Goal: Task Accomplishment & Management: Manage account settings

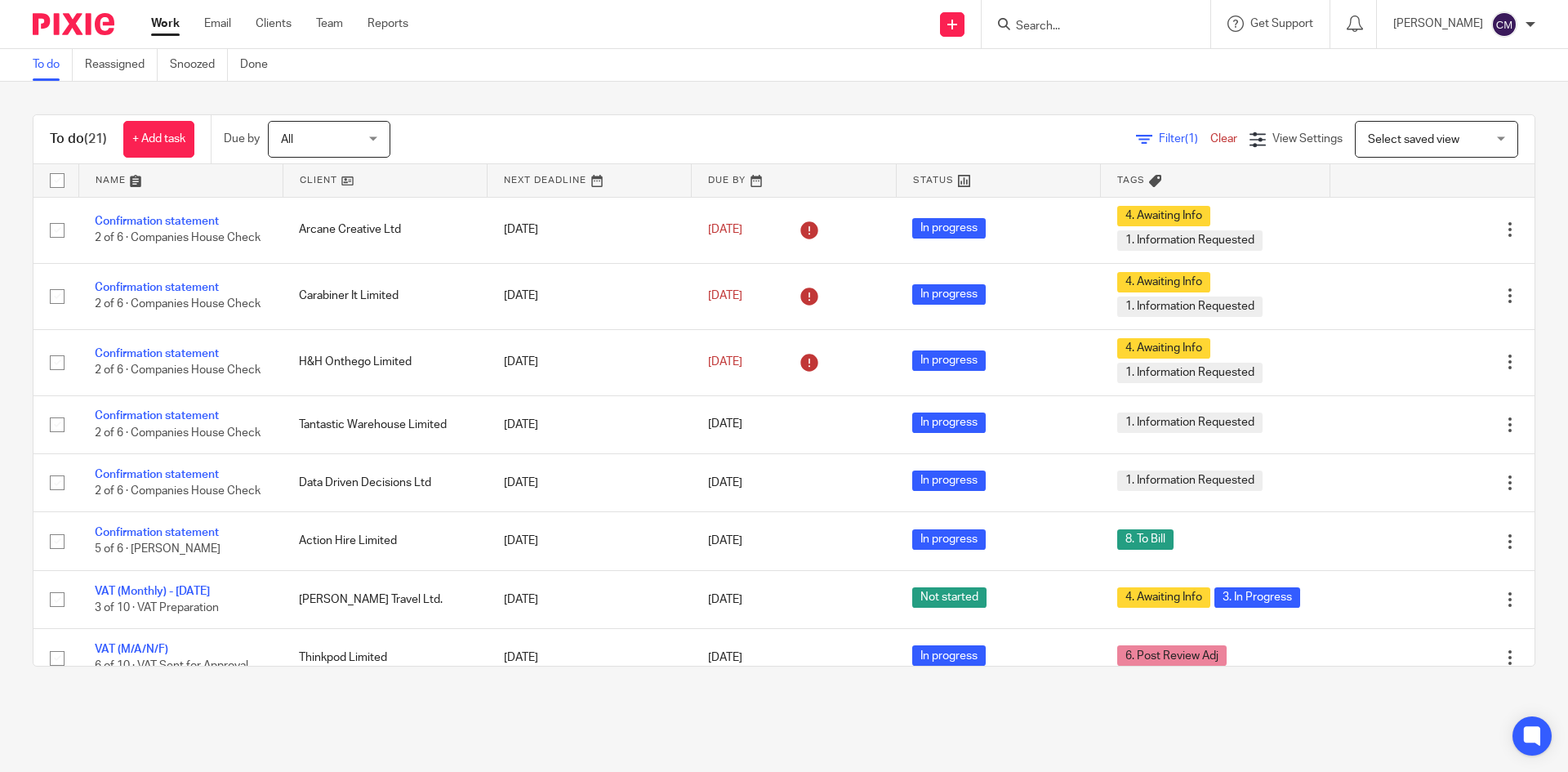
click at [1507, 5] on div "Cheri Mytton My profile Email integration Logout" at bounding box center [1464, 24] width 175 height 48
click at [1531, 9] on div "Cheri Mytton My profile Email integration Logout" at bounding box center [1464, 24] width 175 height 48
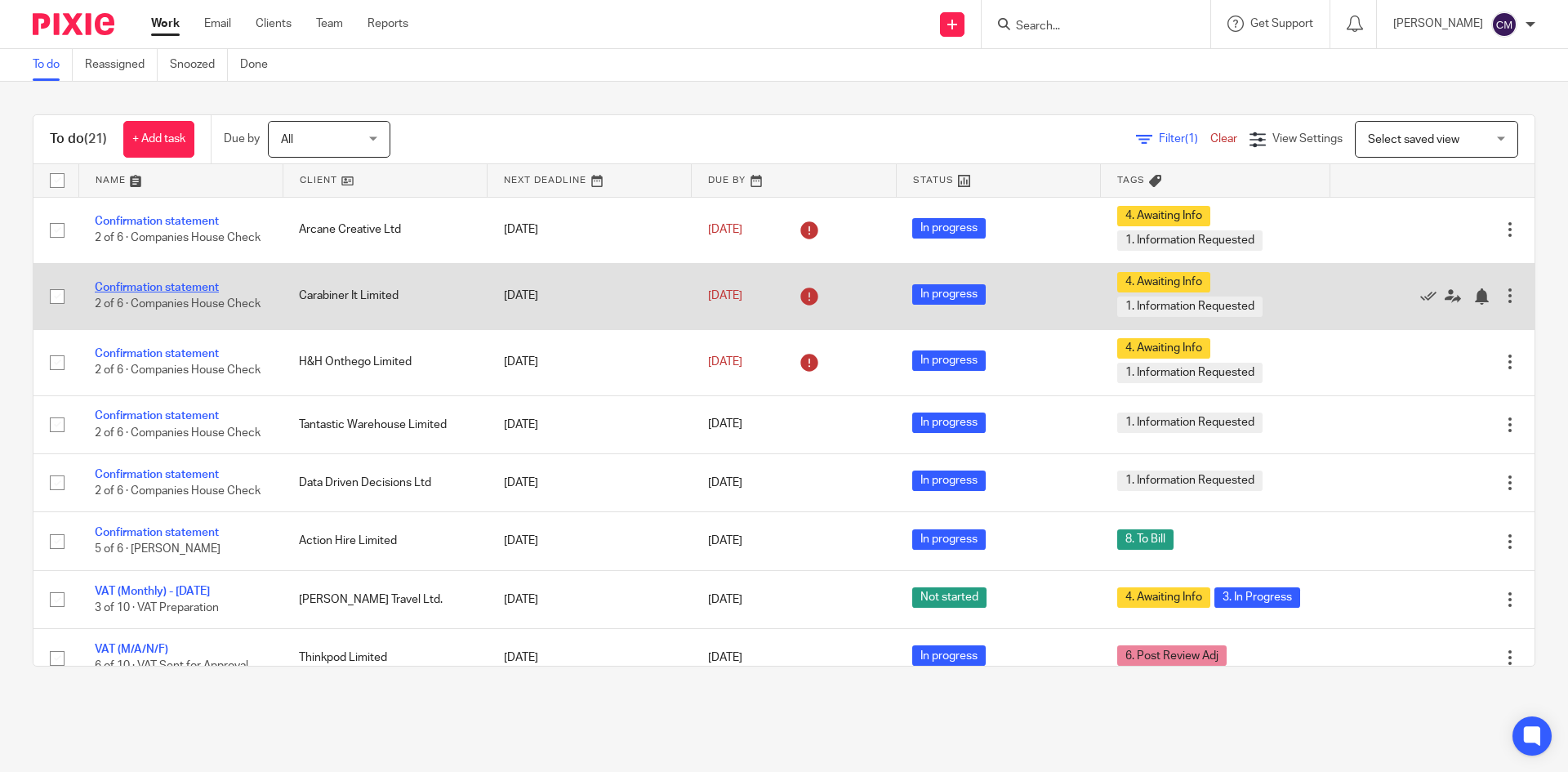
click at [173, 282] on link "Confirmation statement" at bounding box center [156, 287] width 124 height 12
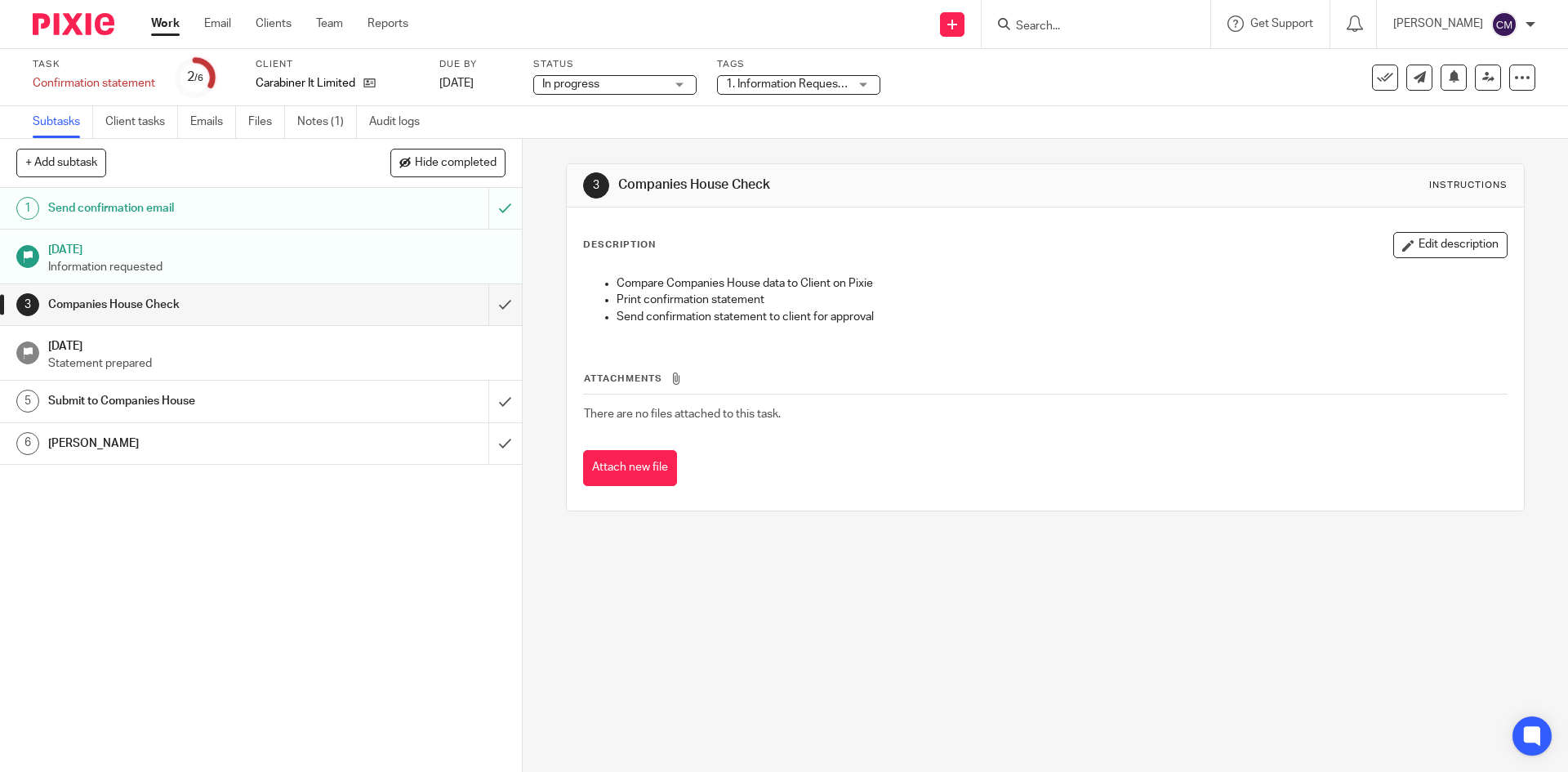
click at [779, 89] on span "1. Information Requested + 1" at bounding box center [800, 84] width 147 height 12
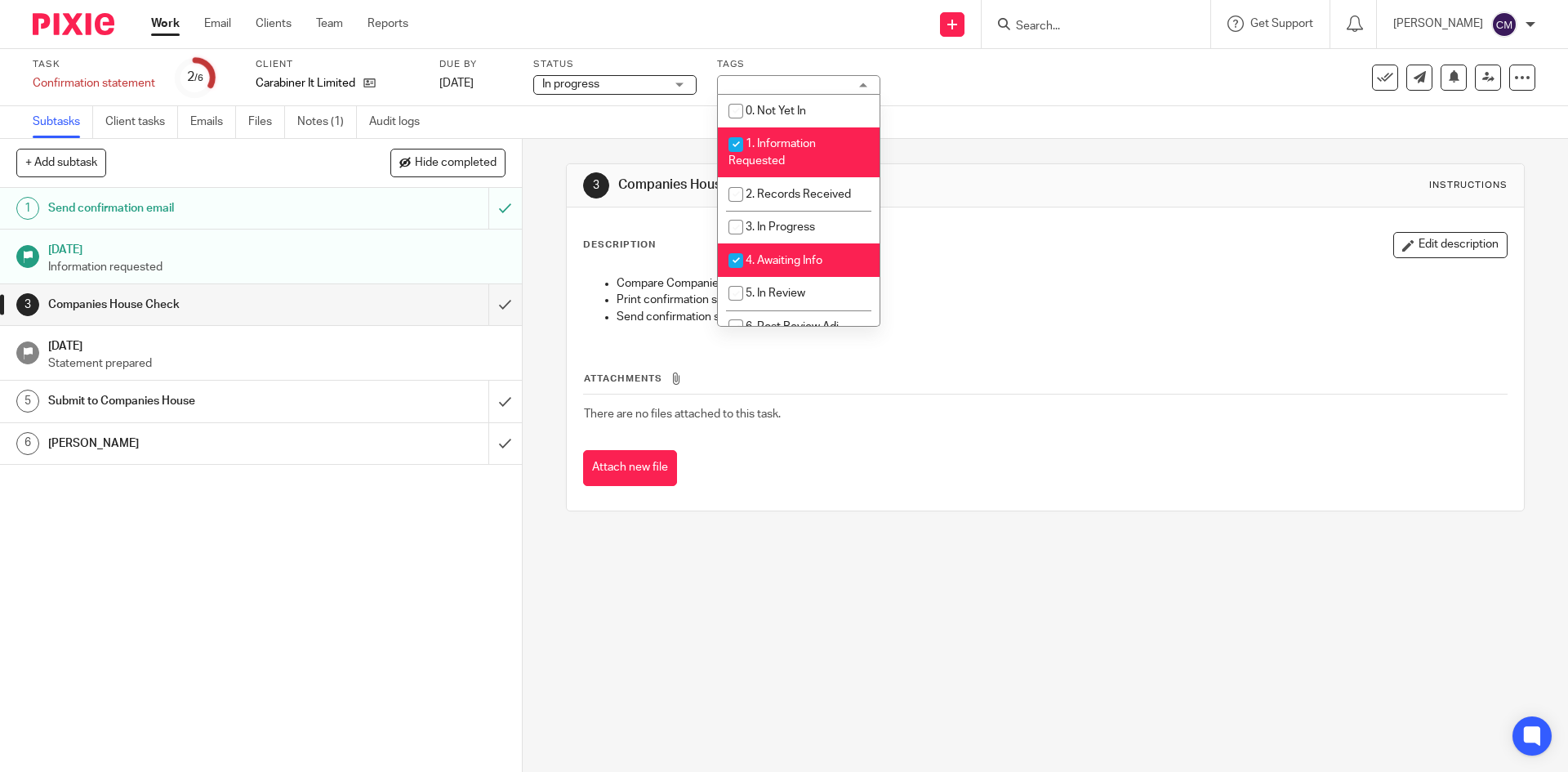
click at [769, 140] on span "1. Information Requested" at bounding box center [772, 152] width 87 height 28
checkbox input "false"
click at [736, 254] on input "checkbox" at bounding box center [735, 261] width 31 height 31
checkbox input "false"
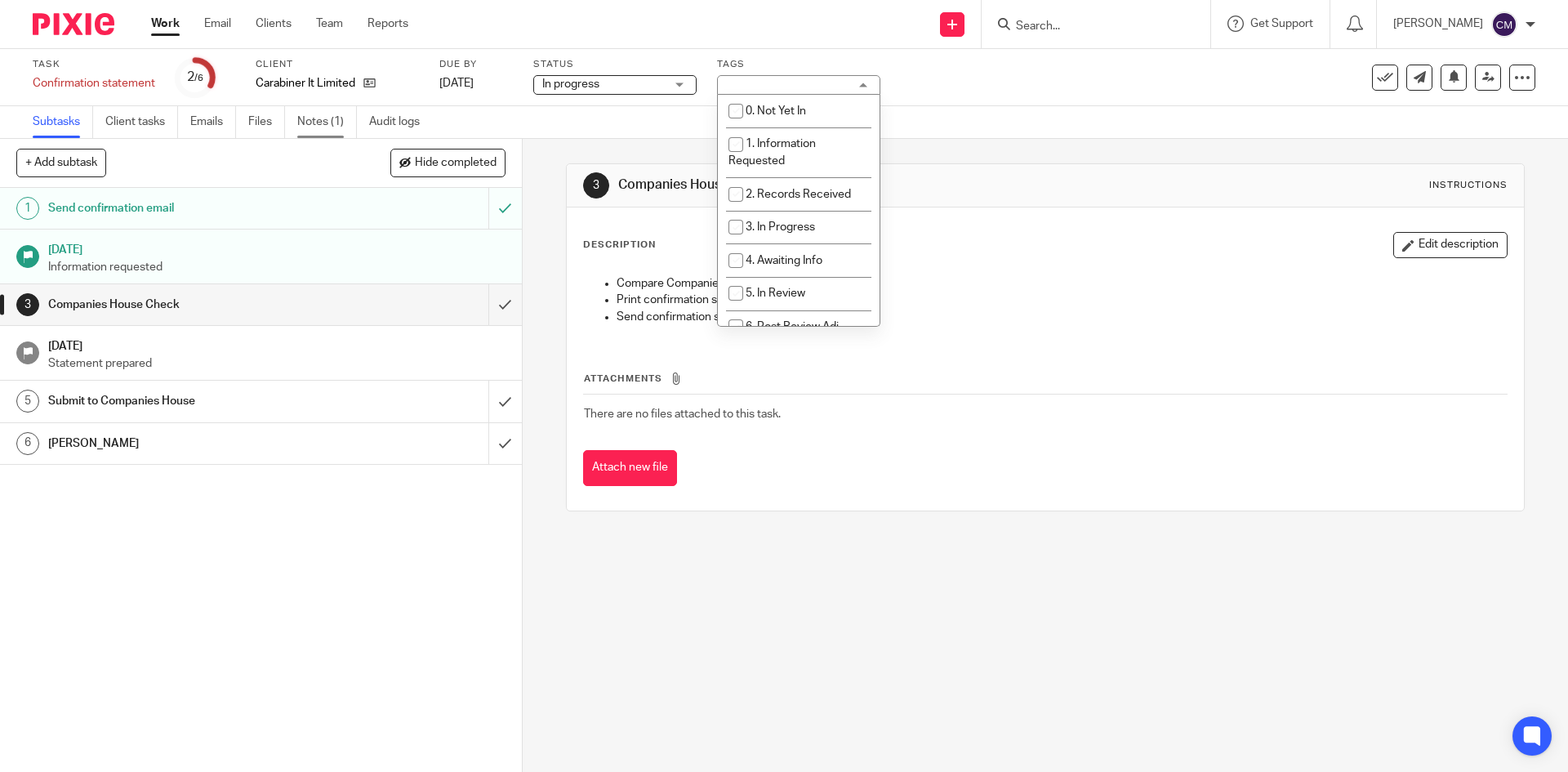
click at [321, 133] on link "Notes (1)" at bounding box center [327, 122] width 60 height 32
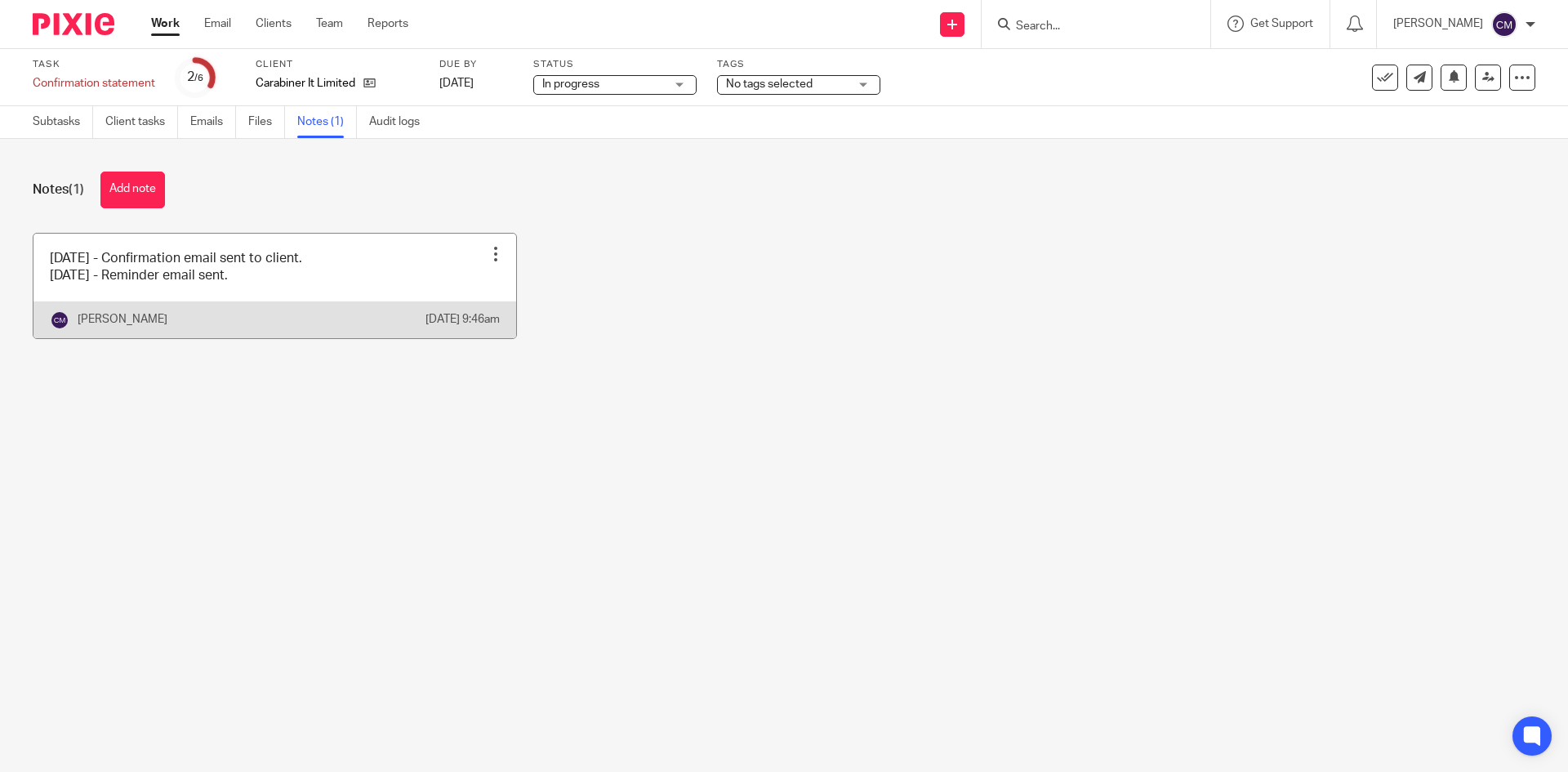
click at [488, 255] on div at bounding box center [496, 254] width 16 height 16
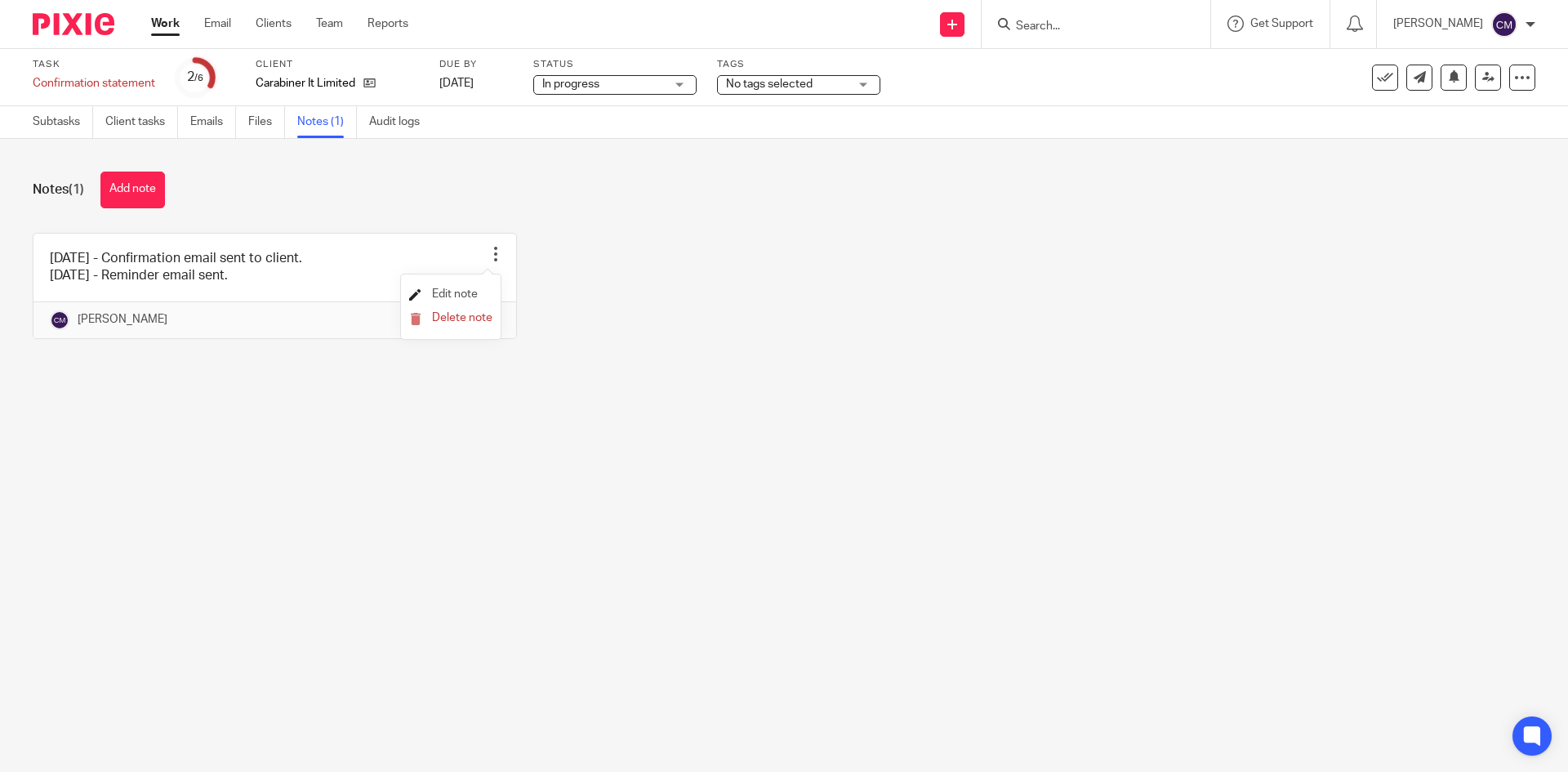
click at [466, 290] on span "Edit note" at bounding box center [455, 294] width 45 height 12
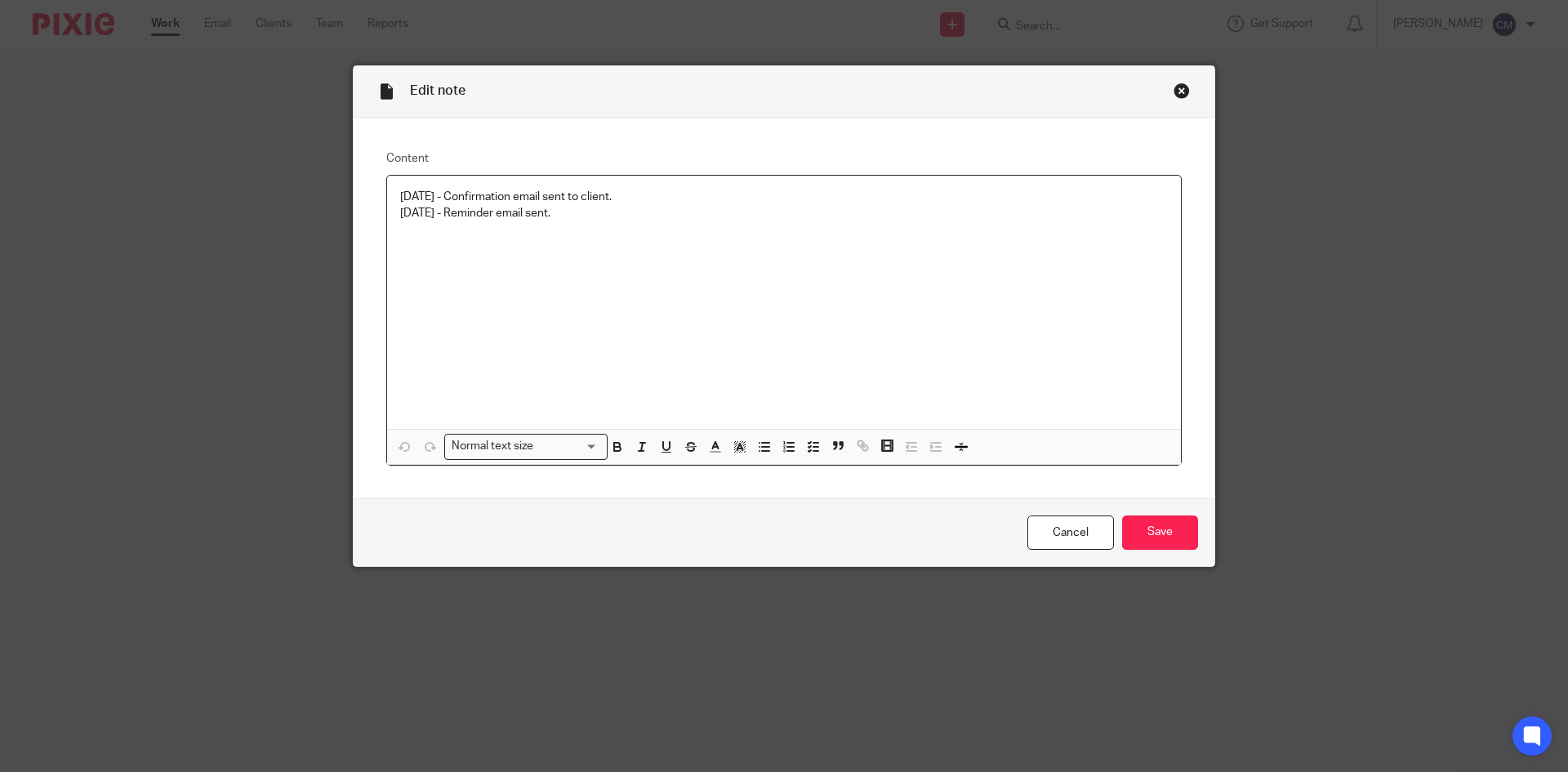
click at [596, 228] on div "[DATE] - Confirmation email sent to client. [DATE] - Reminder email sent." at bounding box center [784, 302] width 794 height 253
click at [1180, 531] on input "Save" at bounding box center [1160, 533] width 76 height 35
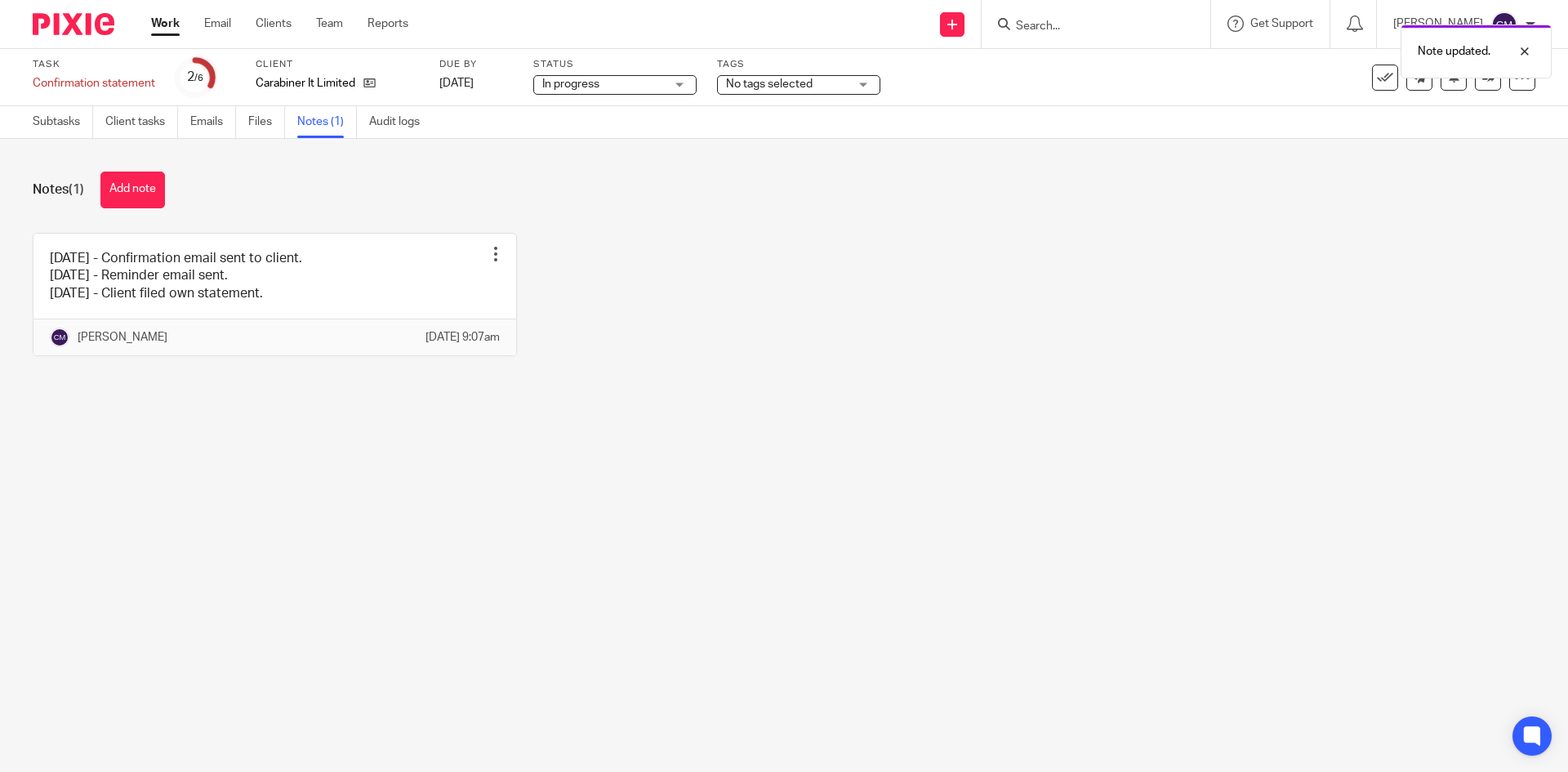
click at [171, 16] on link "Work" at bounding box center [164, 24] width 28 height 16
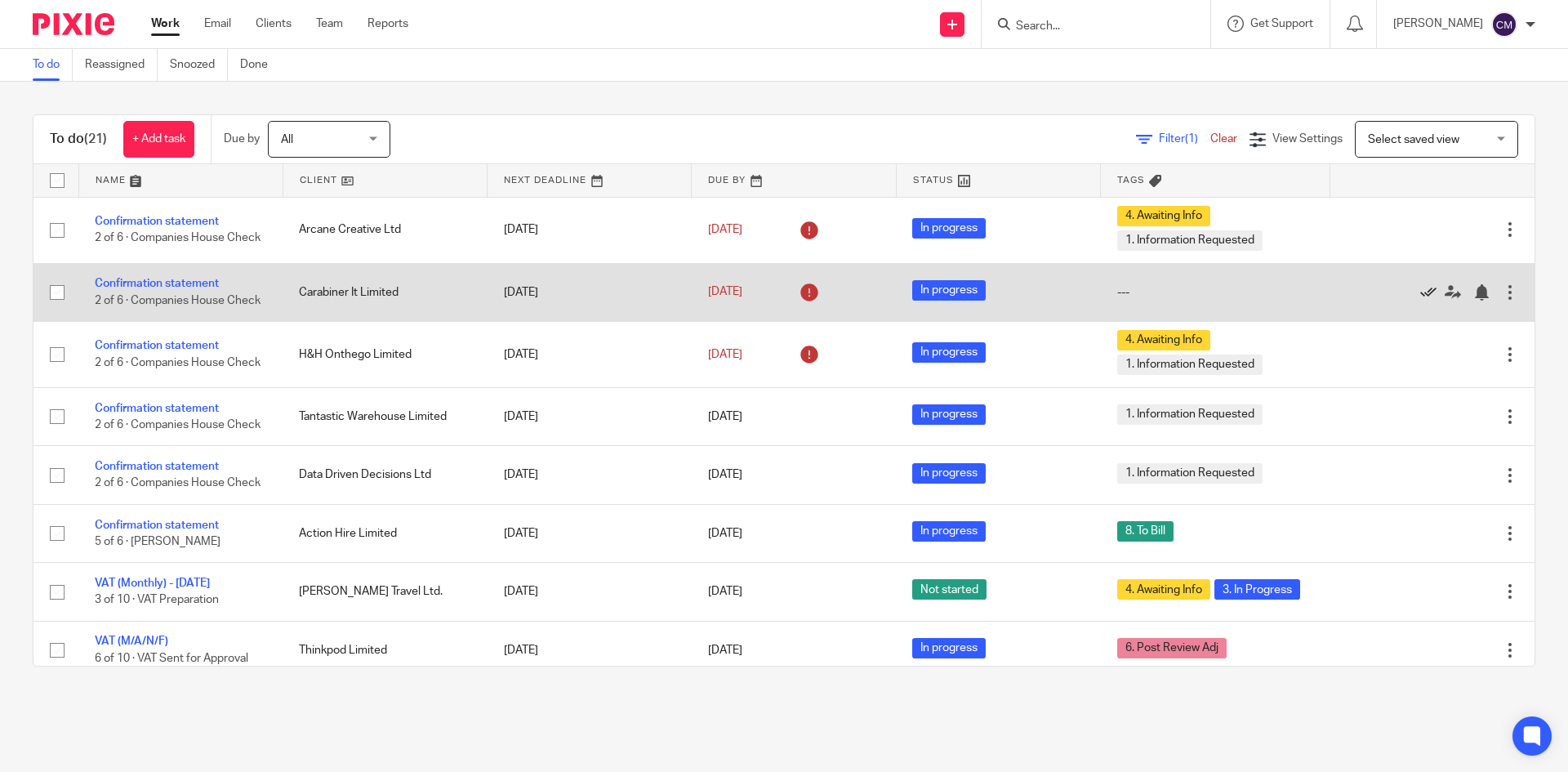
click at [1420, 301] on icon at bounding box center [1428, 292] width 16 height 16
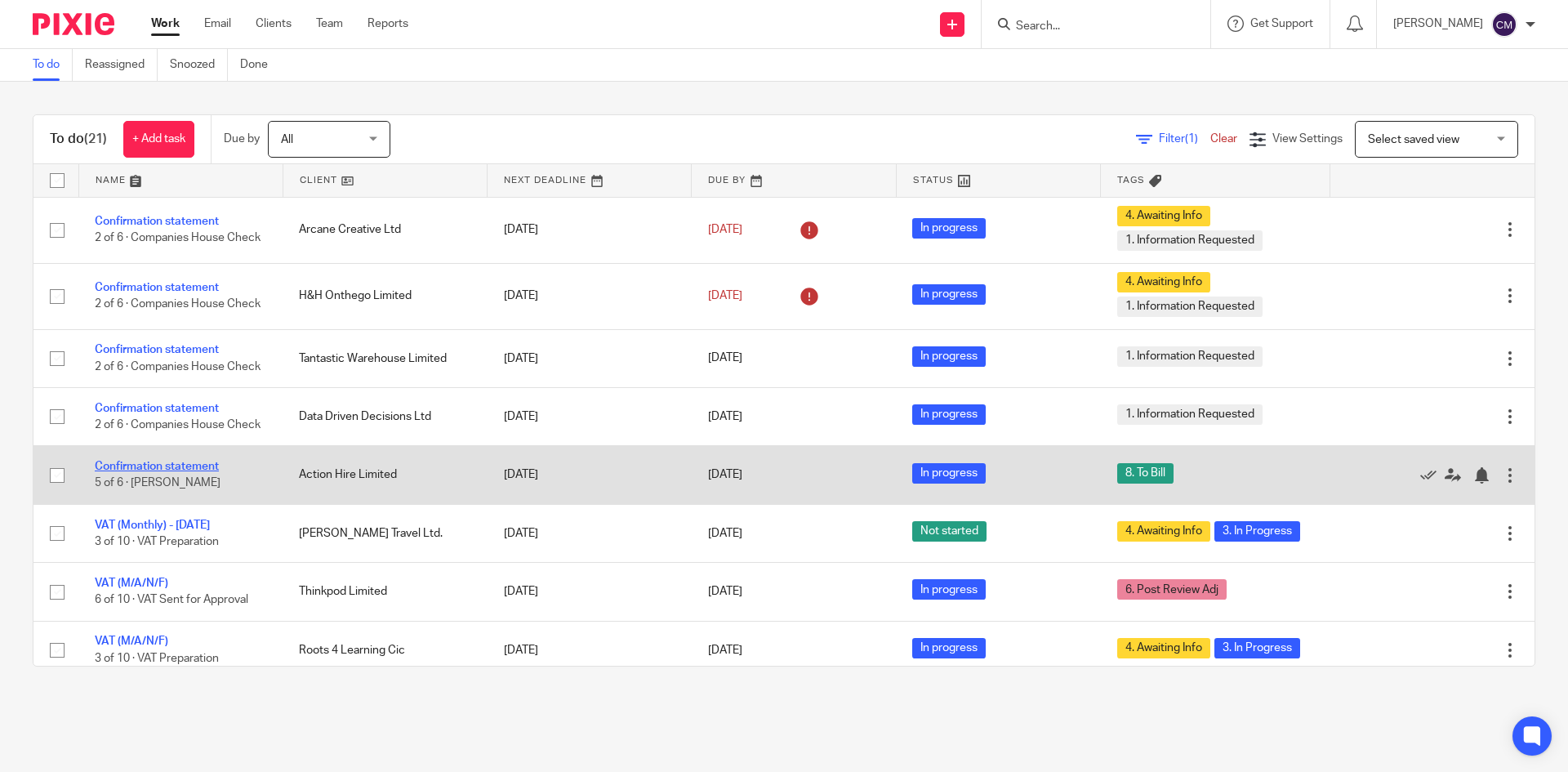
click at [174, 472] on link "Confirmation statement" at bounding box center [156, 466] width 124 height 12
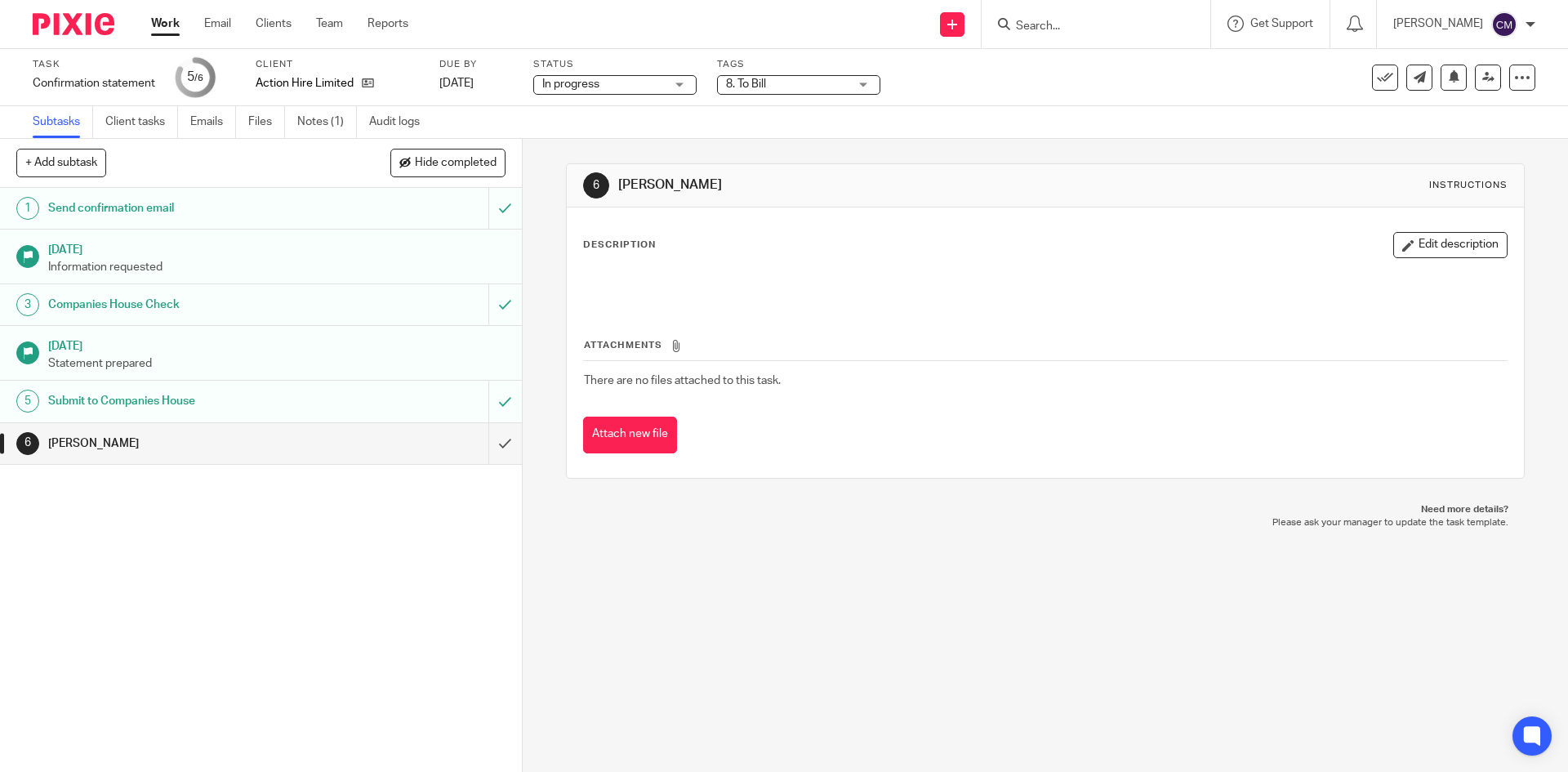
click at [814, 91] on span "8. To Bill" at bounding box center [787, 84] width 123 height 17
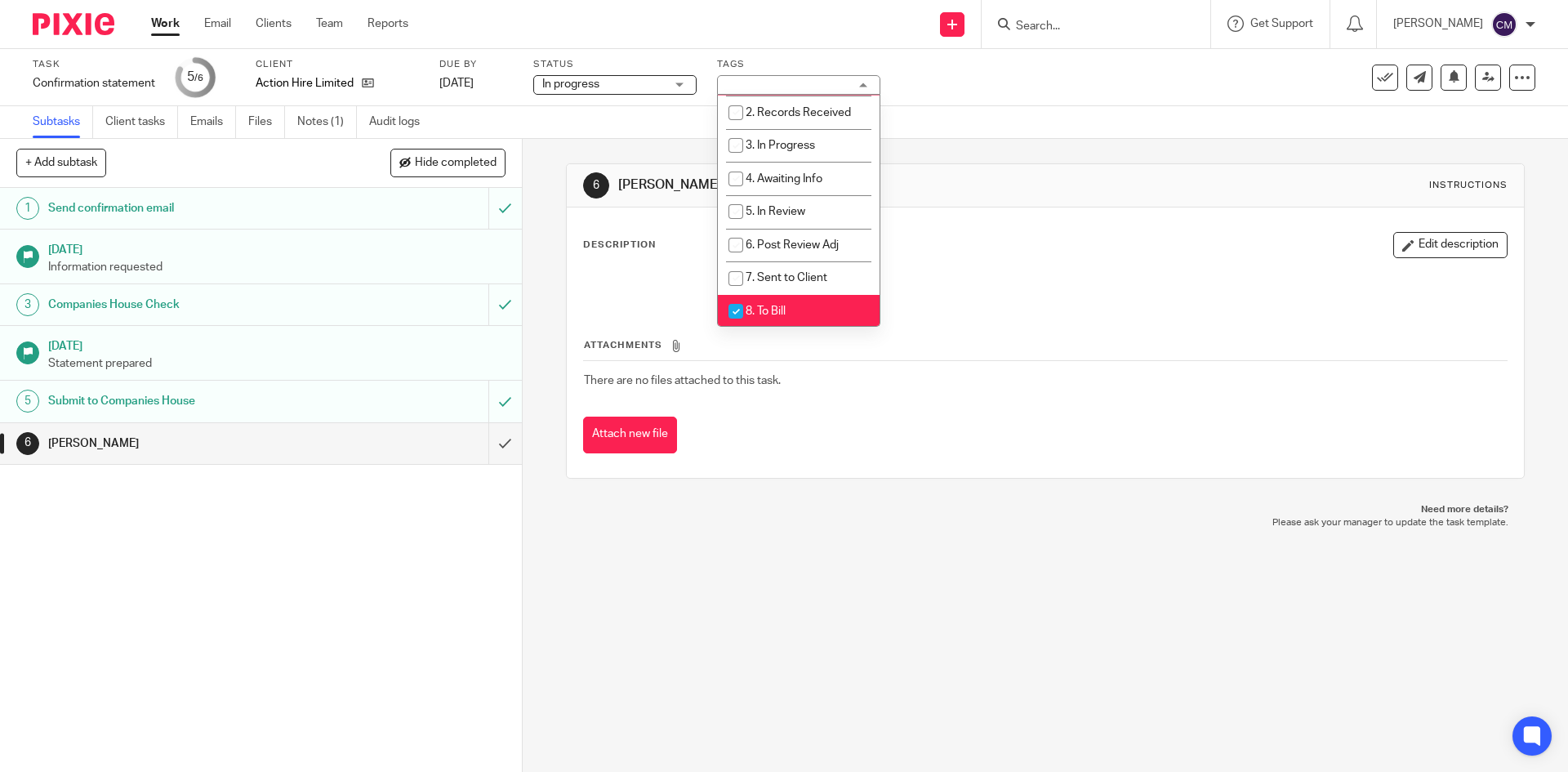
scroll to position [163, 0]
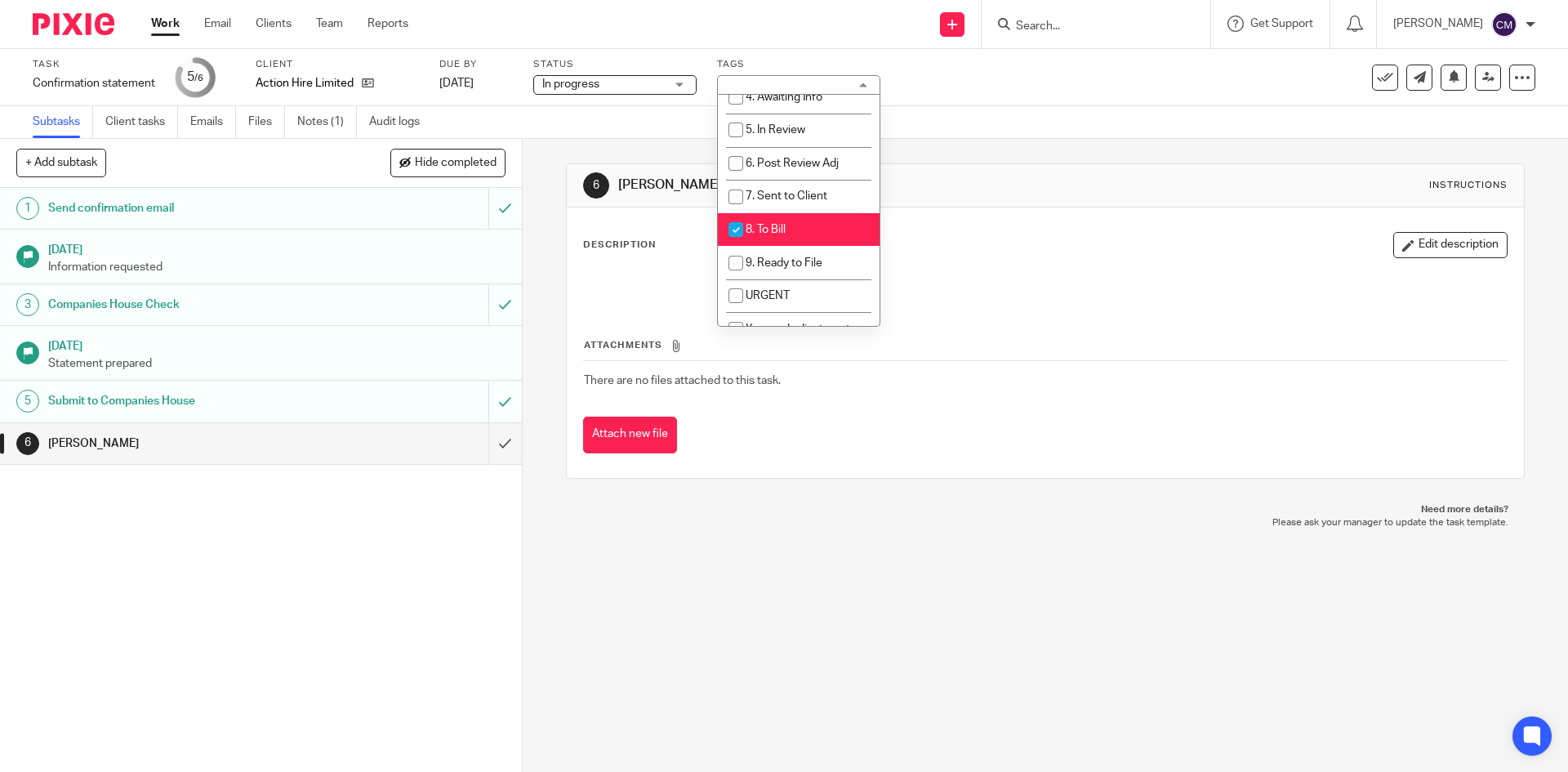
click at [820, 232] on li "8. To Bill" at bounding box center [799, 230] width 162 height 34
checkbox input "false"
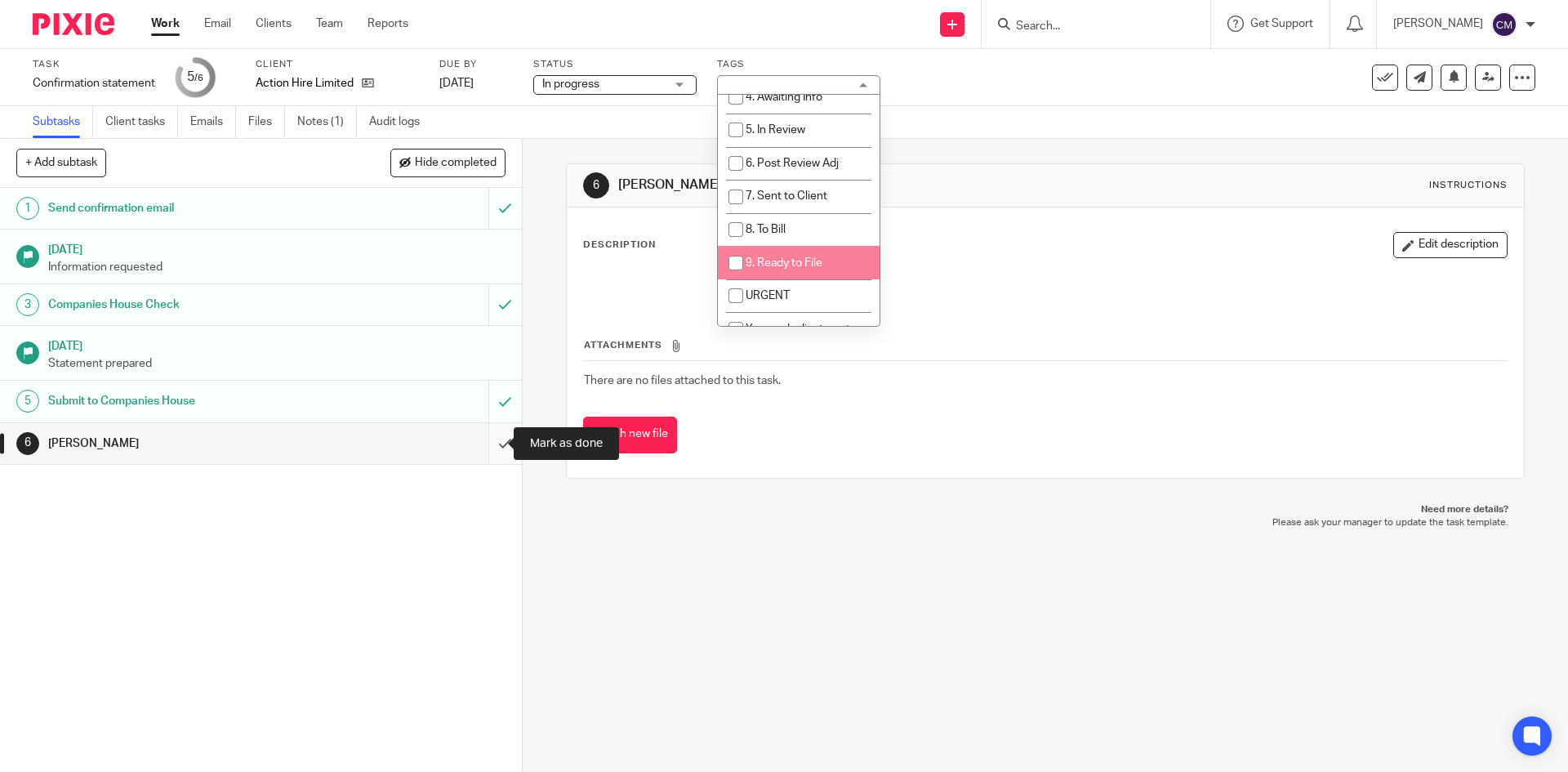
click at [487, 455] on input "submit" at bounding box center [261, 443] width 522 height 41
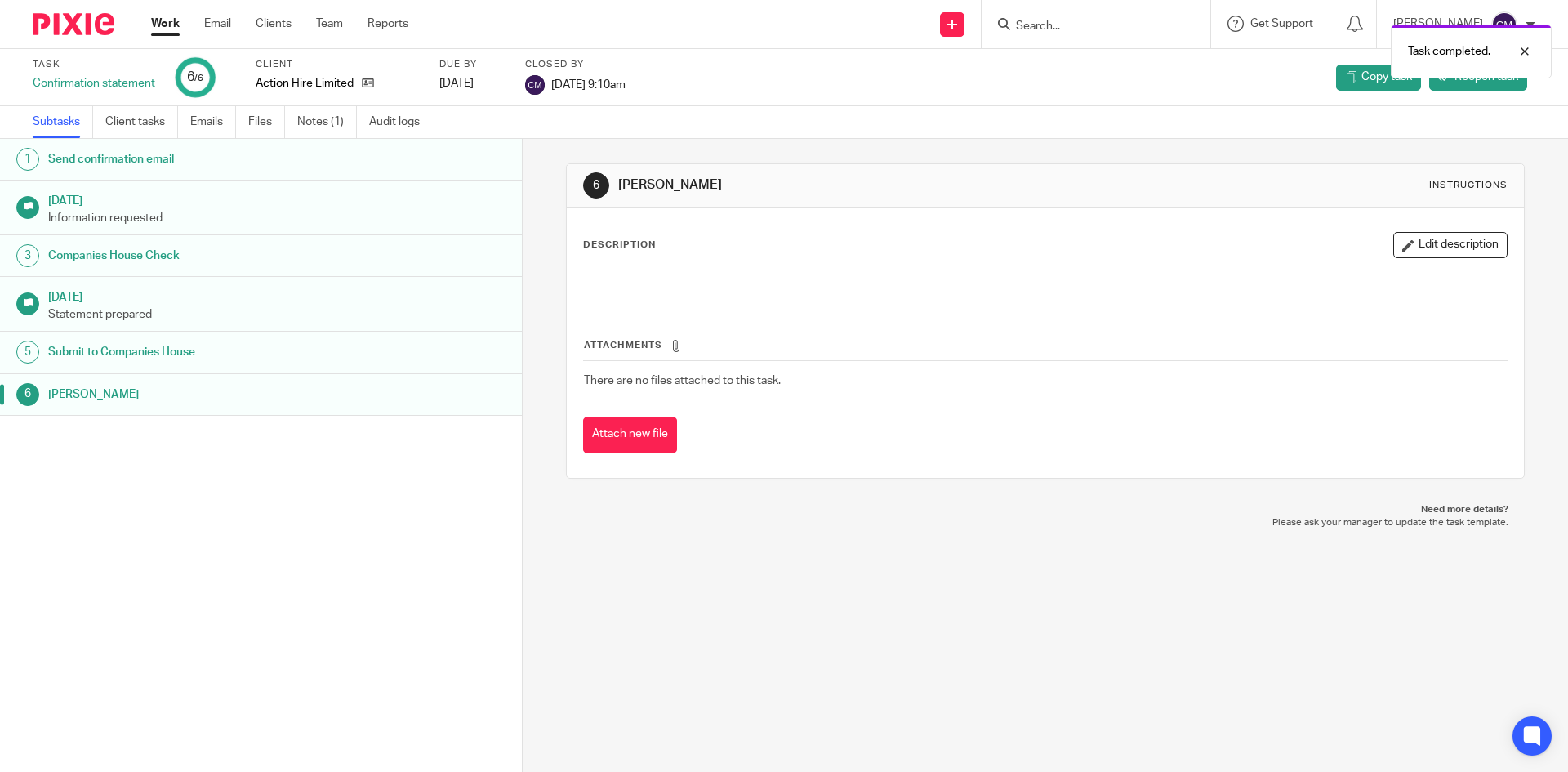
click at [158, 28] on link "Work" at bounding box center [164, 24] width 28 height 16
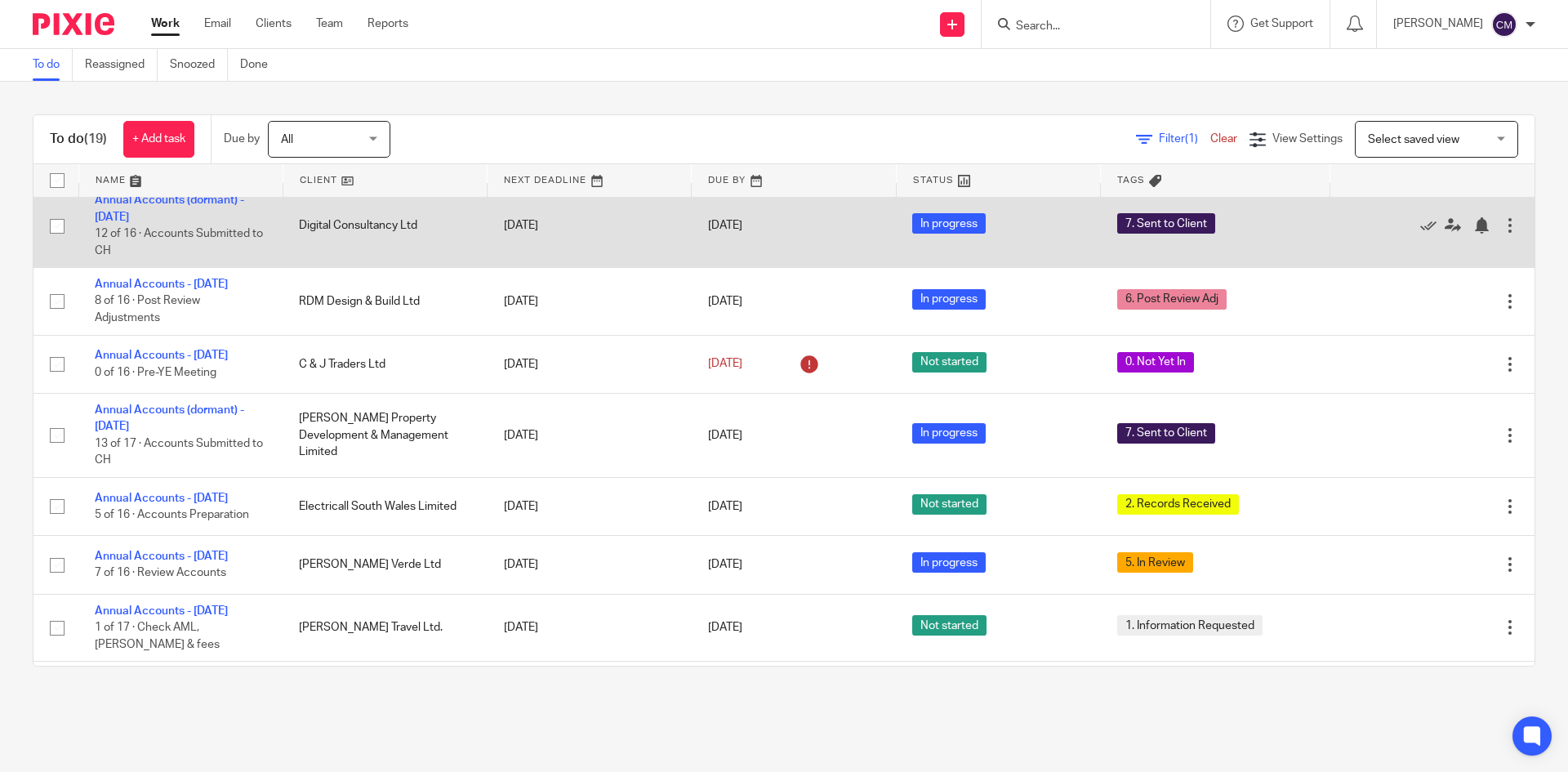
scroll to position [761, 0]
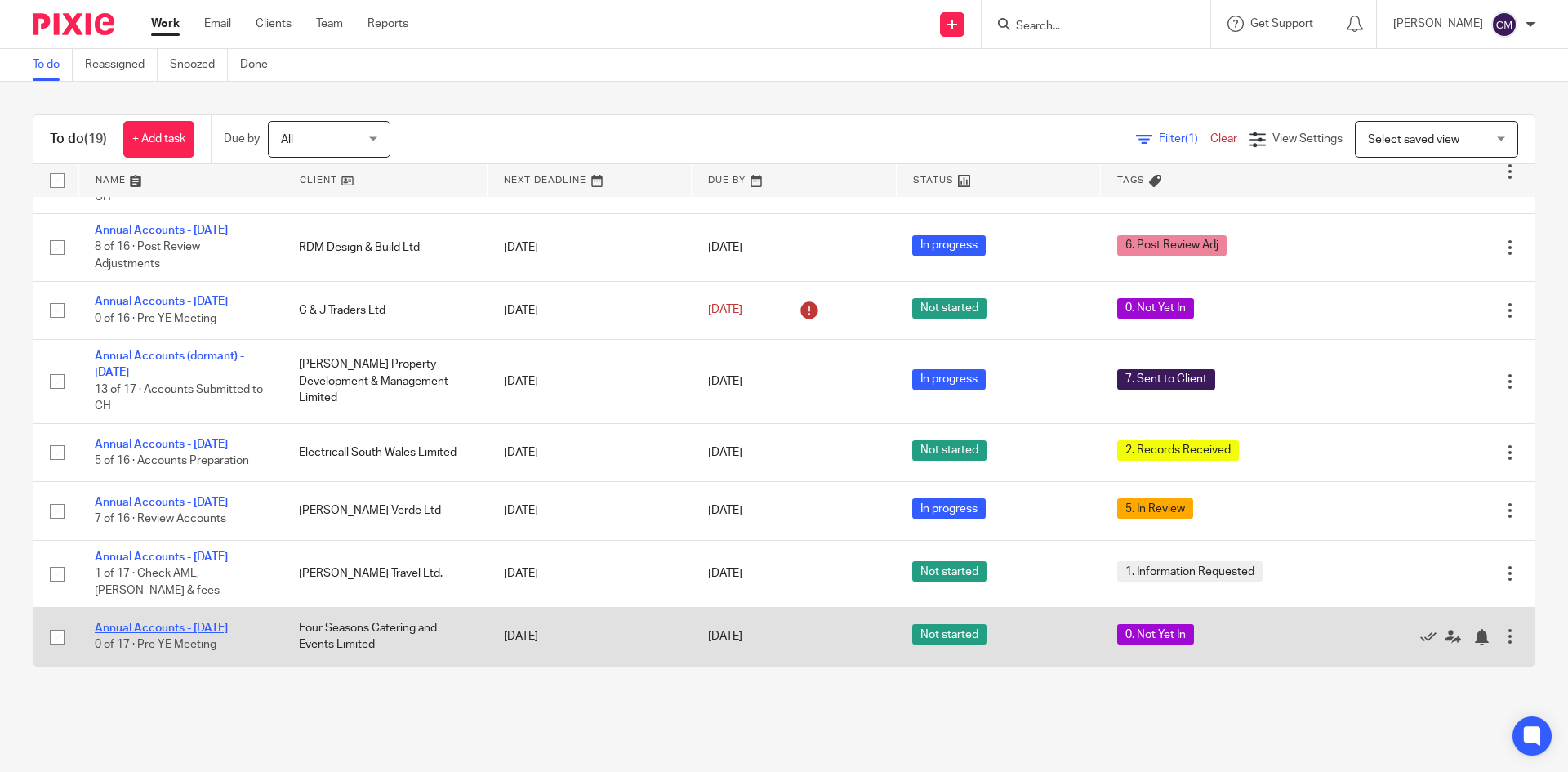
click at [145, 628] on link "Annual Accounts - [DATE]" at bounding box center [161, 628] width 133 height 12
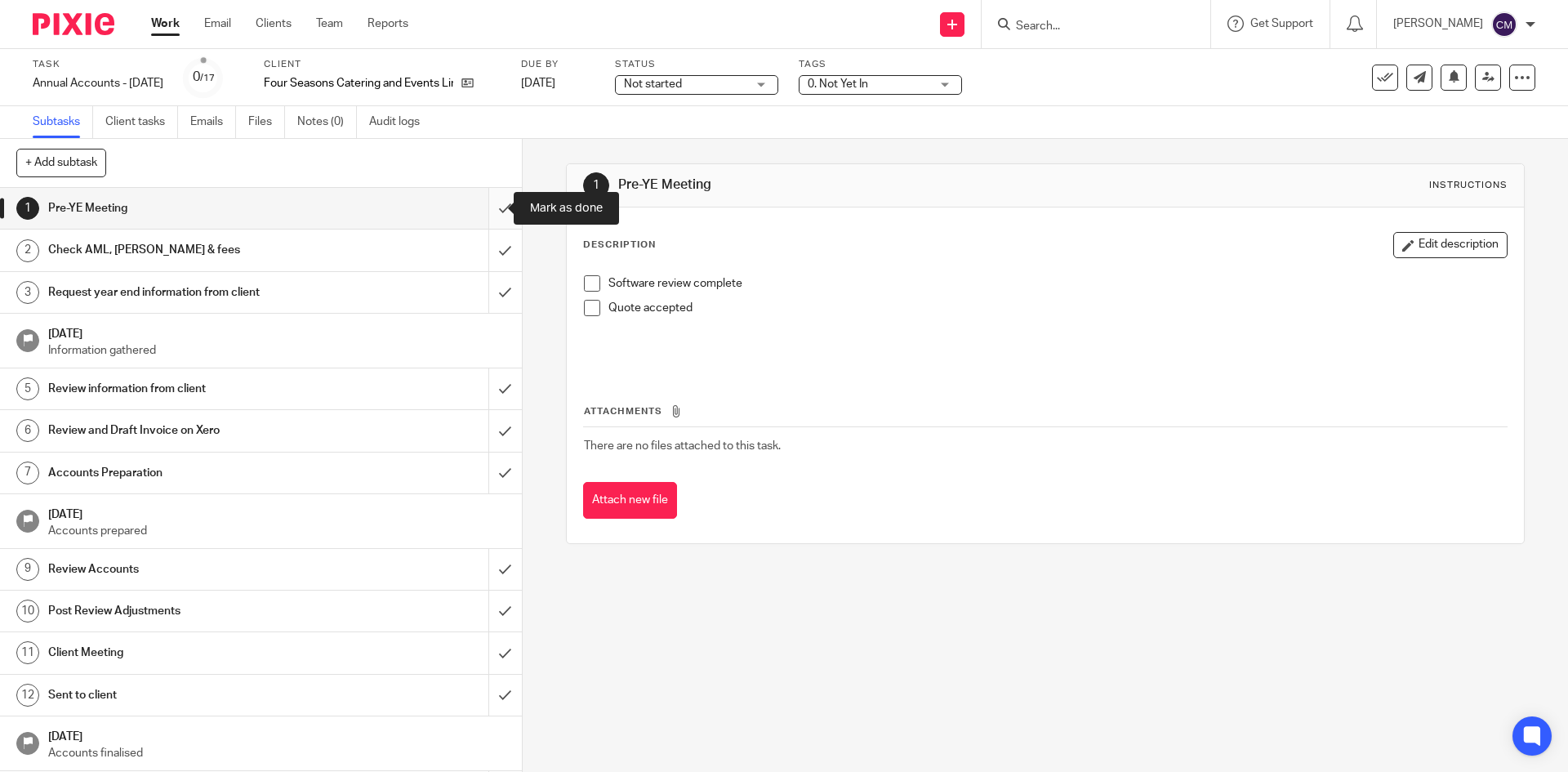
click at [487, 201] on input "submit" at bounding box center [261, 208] width 522 height 41
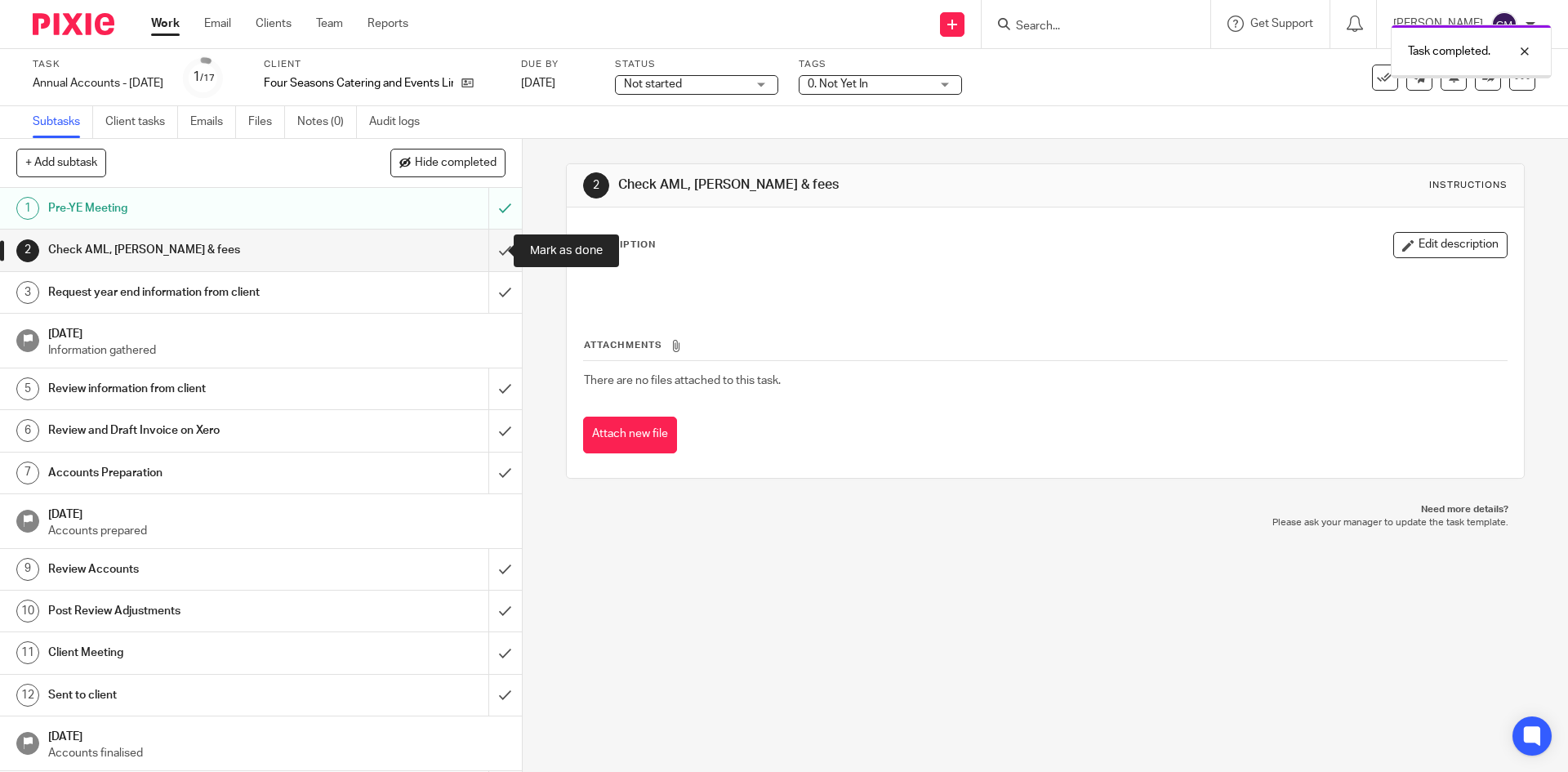
click at [495, 252] on input "submit" at bounding box center [261, 250] width 522 height 41
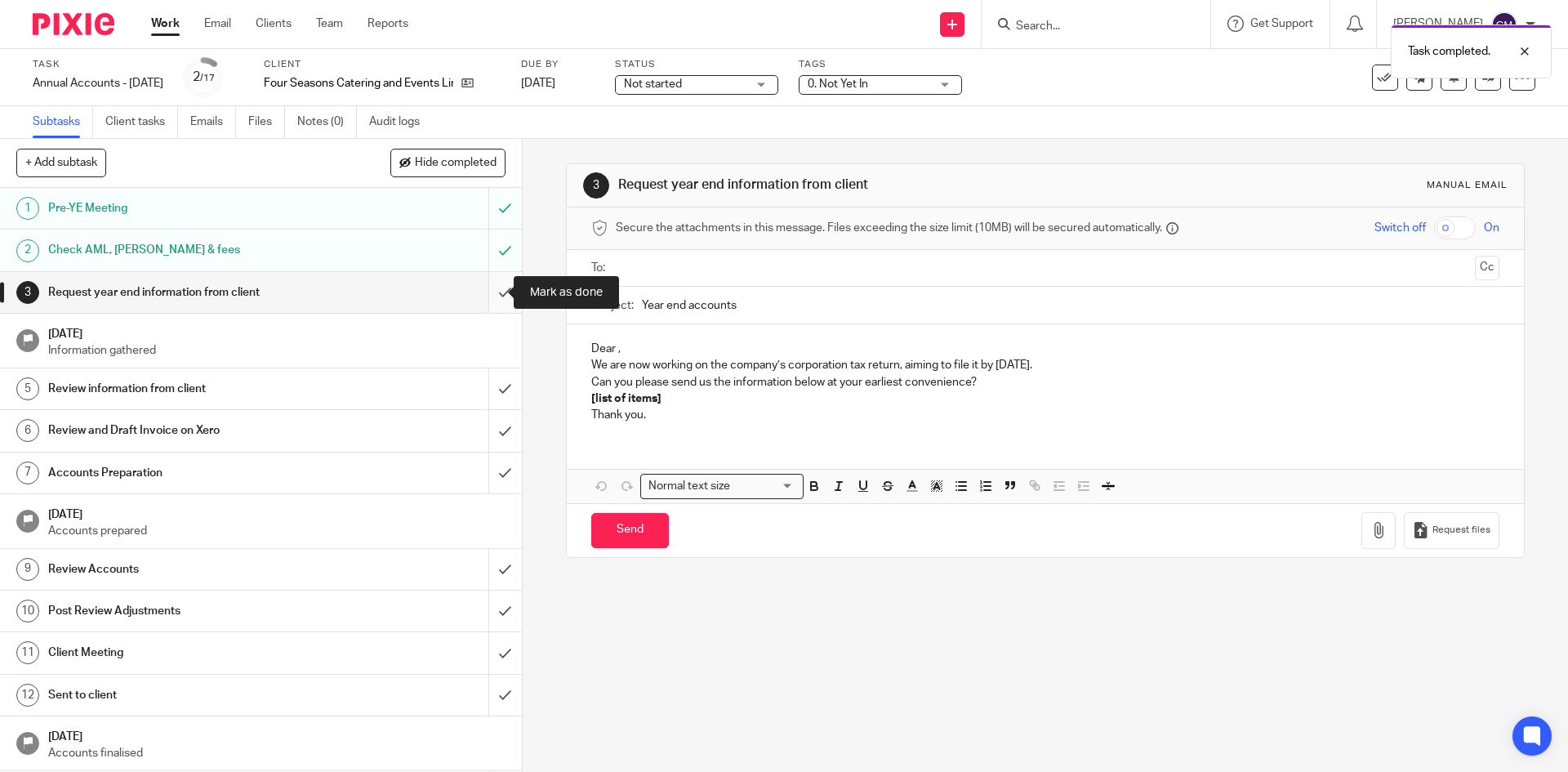
click at [498, 291] on input "submit" at bounding box center [261, 292] width 522 height 41
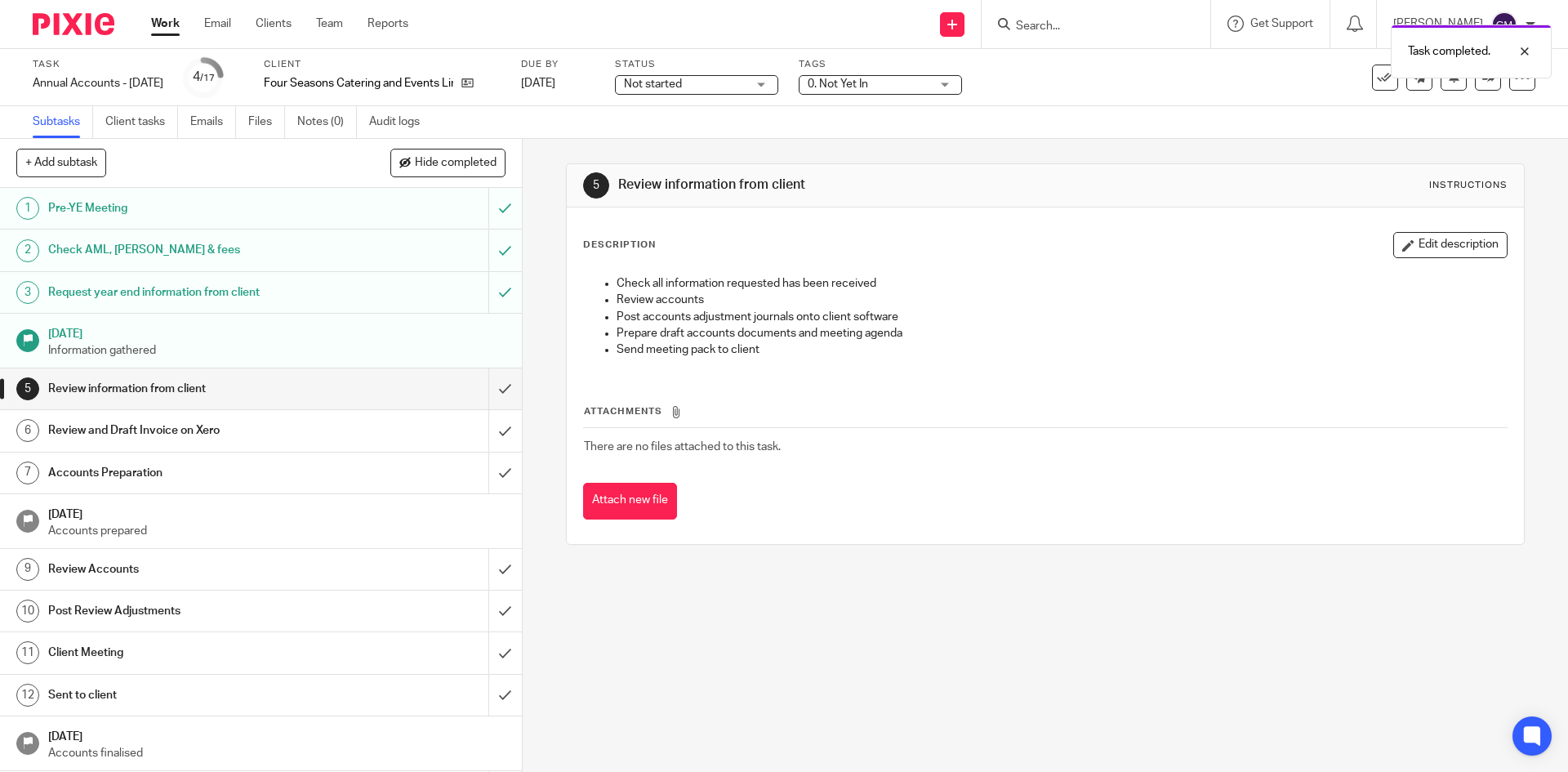
click at [712, 92] on span "Not started" at bounding box center [685, 84] width 123 height 17
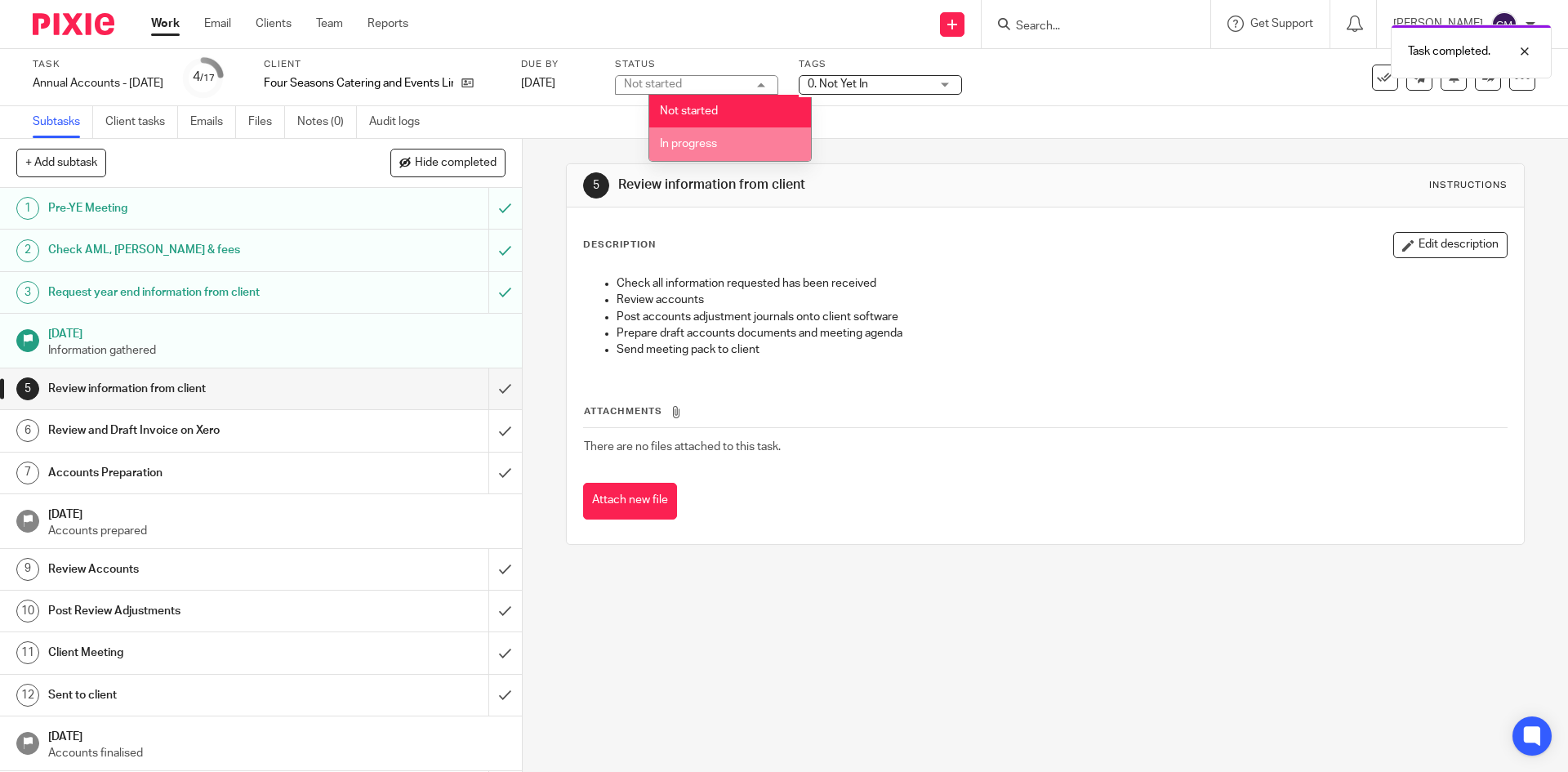
click at [701, 134] on li "In progress" at bounding box center [730, 144] width 162 height 34
